Goal: Task Accomplishment & Management: Manage account settings

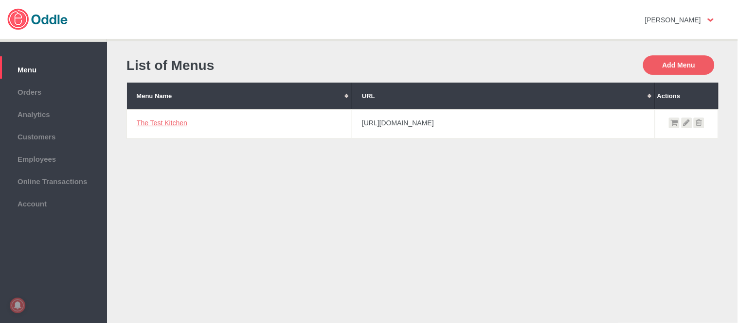
click at [173, 121] on link "The Test Kitchen" at bounding box center [162, 123] width 51 height 8
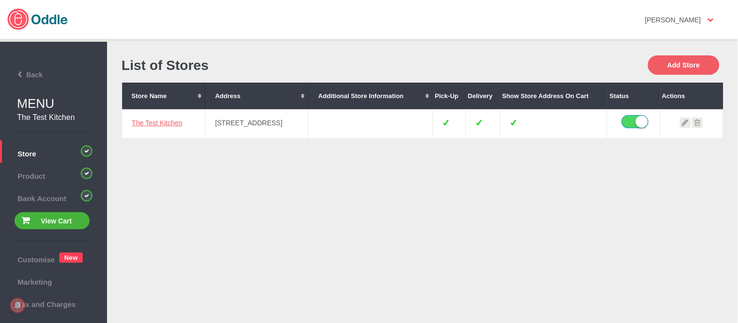
click at [173, 121] on link "The Test Kitchen" at bounding box center [157, 123] width 51 height 8
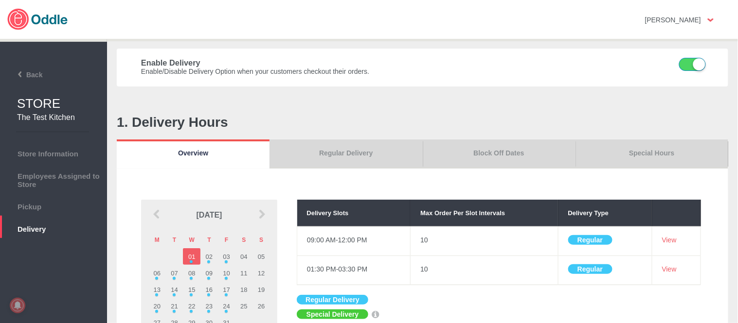
click at [658, 158] on link "Special Hours" at bounding box center [651, 154] width 153 height 29
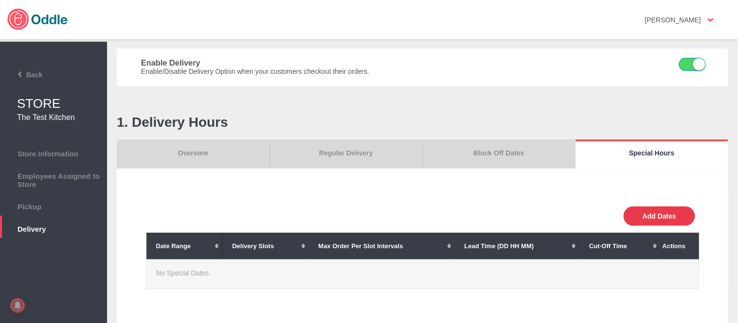
click at [660, 218] on button "Add Dates" at bounding box center [658, 216] width 71 height 19
select select "30"
type input "10"
type input "0"
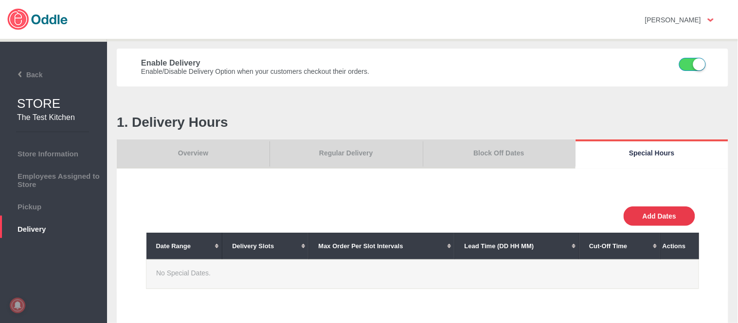
type input "30"
select select "11:00 AM"
select select "11:00 PM"
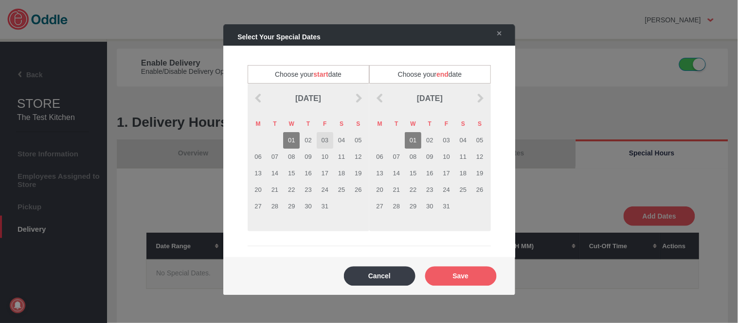
click at [325, 138] on td "03" at bounding box center [325, 140] width 17 height 17
click at [442, 139] on td "03" at bounding box center [446, 140] width 17 height 17
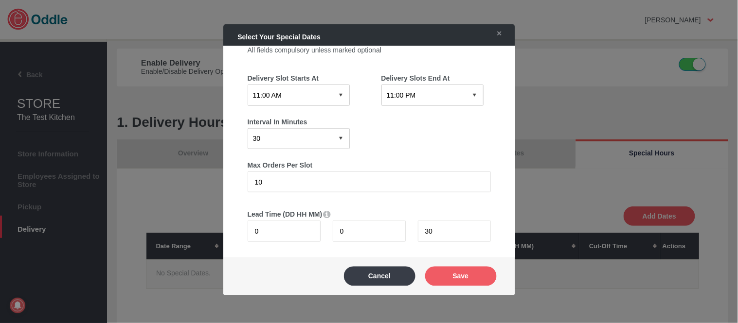
click at [318, 96] on select "12:15 AM 12:30 AM 12:45 AM 01:00 AM 01:15 AM 01:30 AM 01:45 AM 02:00 AM 02:15 A…" at bounding box center [298, 95] width 102 height 21
select select "08:15 AM"
click at [247, 85] on select "12:15 AM 12:30 AM 12:45 AM 01:00 AM 01:15 AM 01:30 AM 01:45 AM 02:00 AM 02:15 A…" at bounding box center [298, 95] width 102 height 21
click at [443, 93] on select "12:15 AM 12:30 AM 12:45 AM 01:00 AM 01:15 AM 01:30 AM 01:45 AM 02:00 AM 02:15 A…" at bounding box center [432, 95] width 102 height 21
select select "08:45 PM"
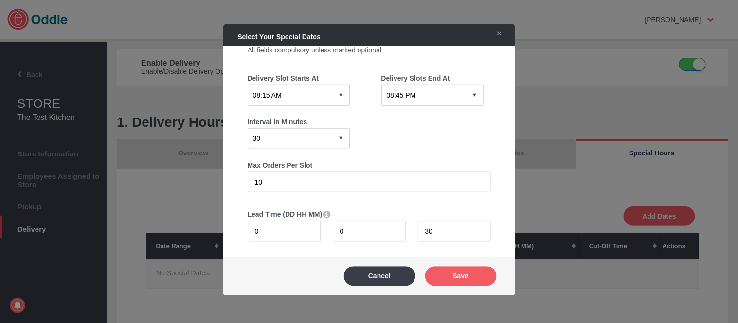
click at [381, 85] on select "12:15 AM 12:30 AM 12:45 AM 01:00 AM 01:15 AM 01:30 AM 01:45 AM 02:00 AM 02:15 A…" at bounding box center [432, 95] width 102 height 21
drag, startPoint x: 287, startPoint y: 184, endPoint x: 203, endPoint y: 185, distance: 84.6
click at [203, 185] on body "Click here to cancel [PERSON_NAME] No messages Support Settings Sign Out Settin…" at bounding box center [369, 161] width 738 height 323
type input "1"
click at [494, 180] on div "Block this date Override opening hours Choose your start date [DATE] M T W T F …" at bounding box center [369, 59] width 263 height 458
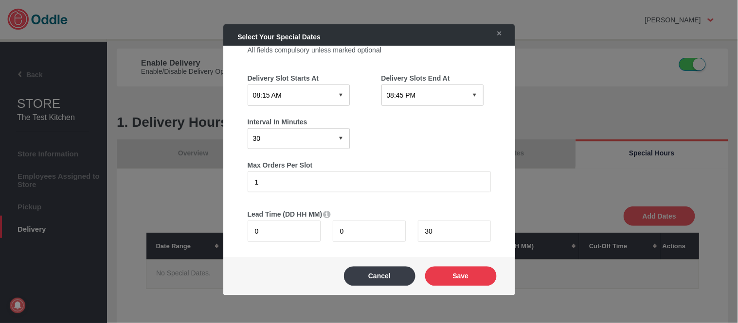
click at [476, 284] on button "Save" at bounding box center [460, 275] width 71 height 19
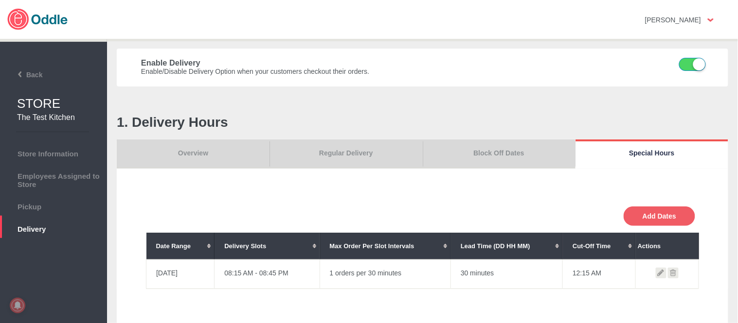
click at [674, 274] on icon at bounding box center [673, 273] width 11 height 11
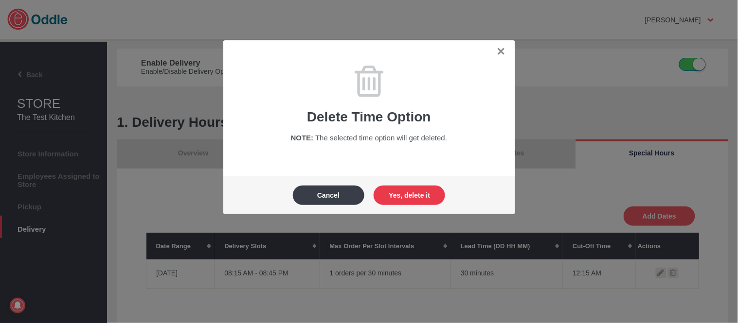
click at [426, 195] on button "Yes, delete it" at bounding box center [408, 195] width 71 height 19
